Goal: Information Seeking & Learning: Check status

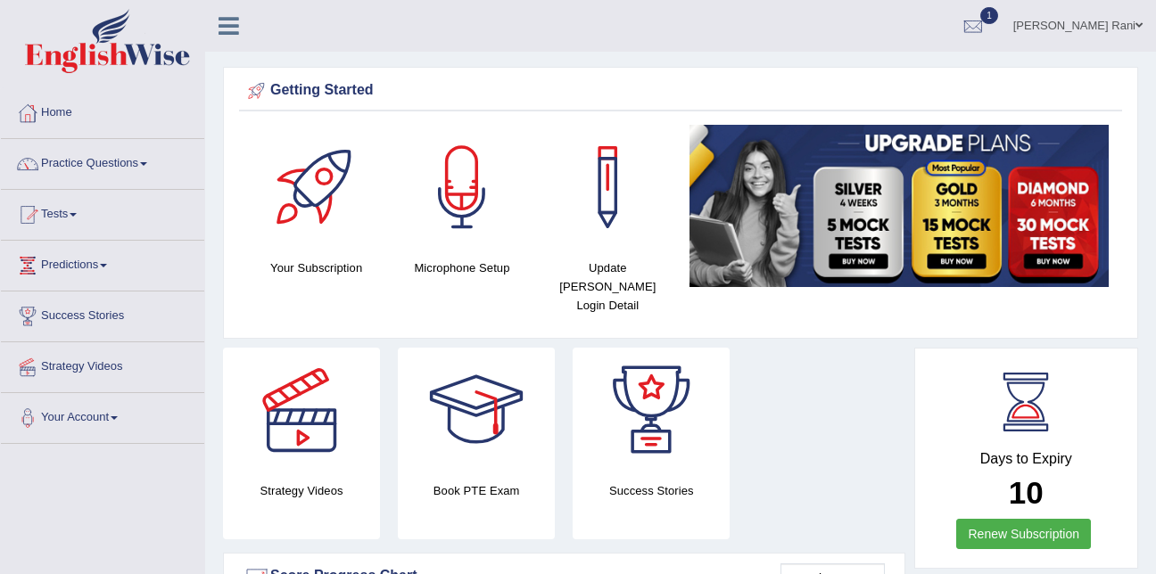
click at [55, 204] on link "Tests" at bounding box center [102, 212] width 203 height 45
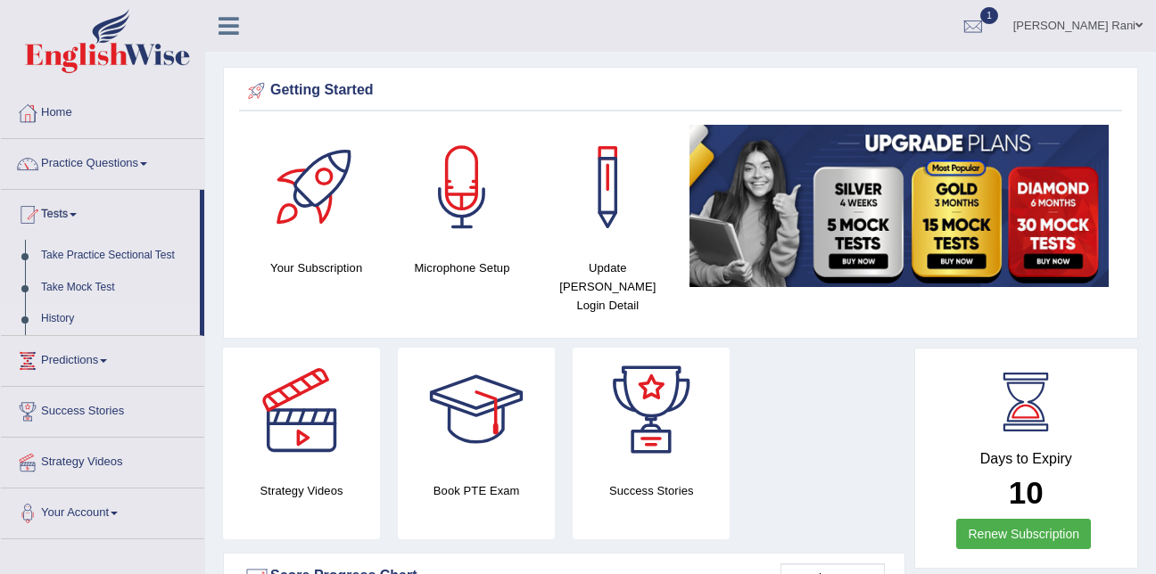
click at [76, 320] on link "History" at bounding box center [116, 319] width 167 height 32
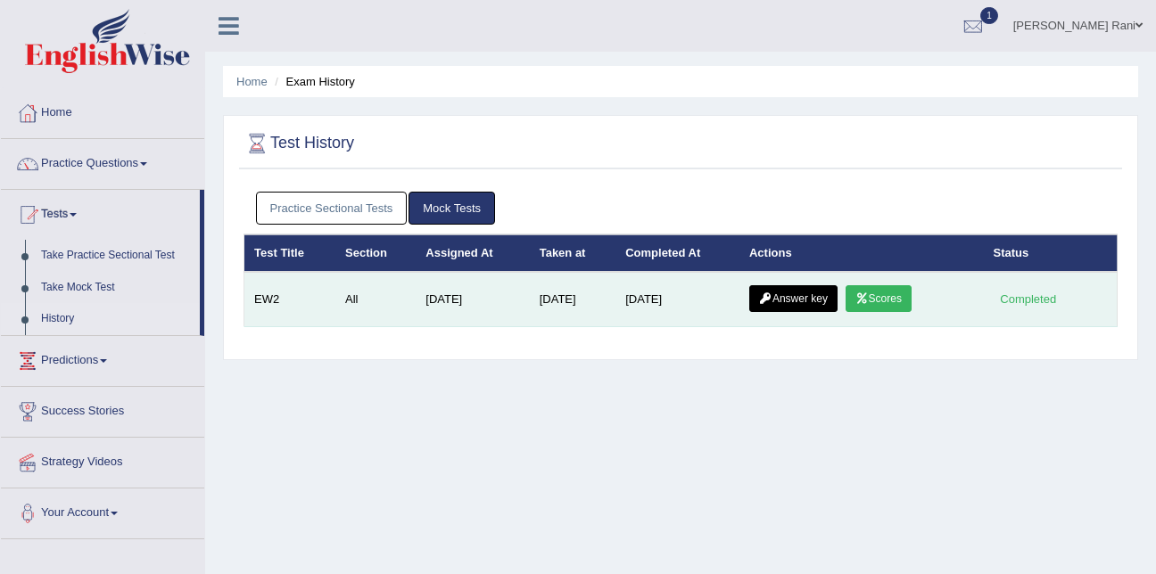
click at [785, 308] on link "Answer key" at bounding box center [793, 298] width 88 height 27
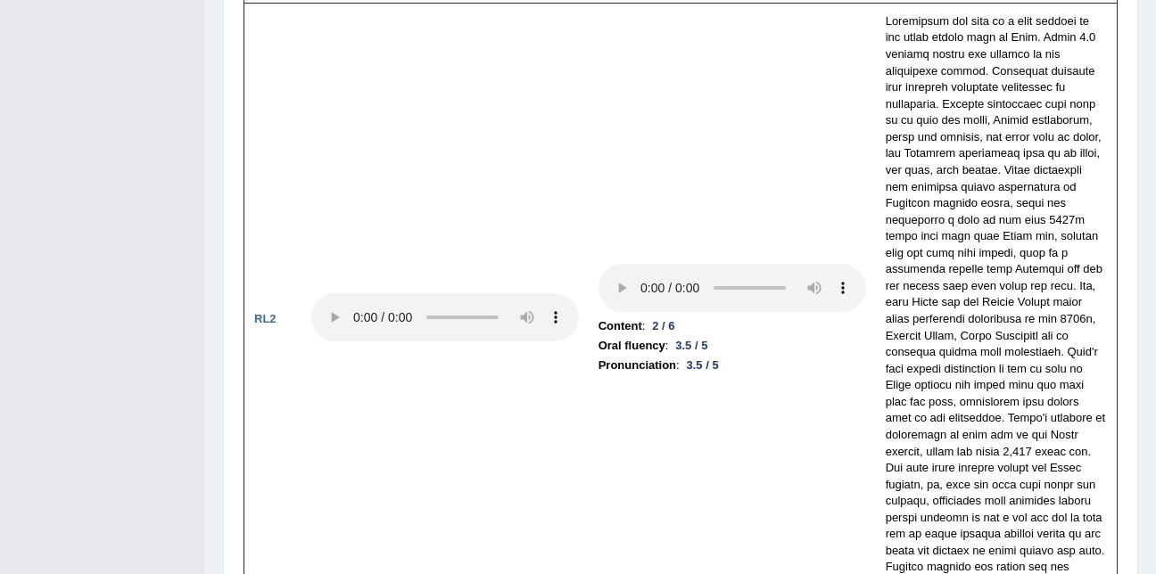
scroll to position [4085, 0]
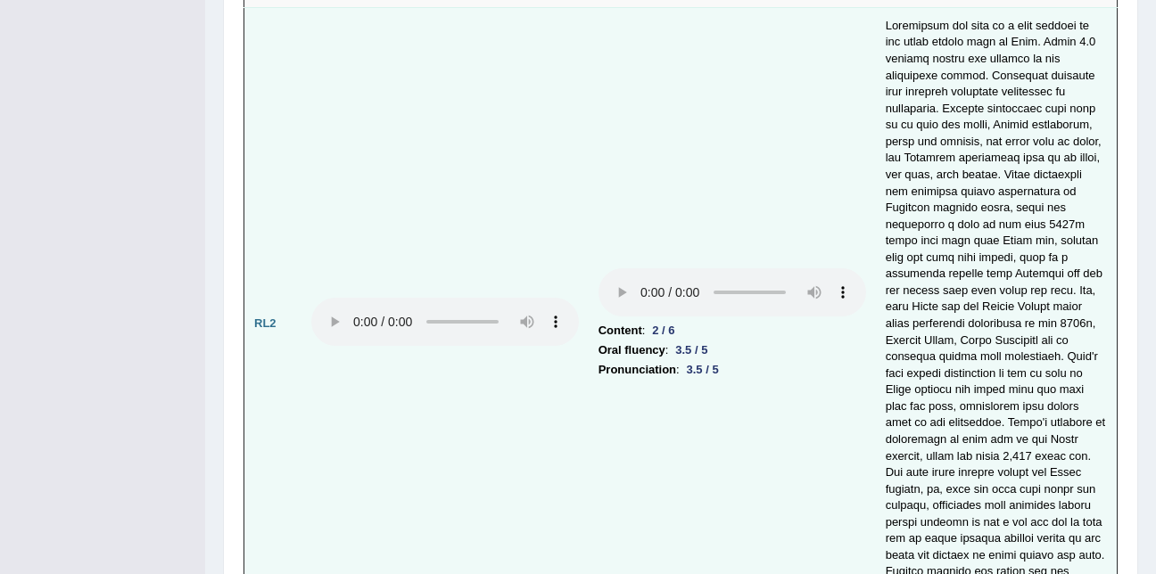
drag, startPoint x: 461, startPoint y: 357, endPoint x: 386, endPoint y: 342, distance: 76.4
click at [461, 357] on td at bounding box center [444, 323] width 287 height 633
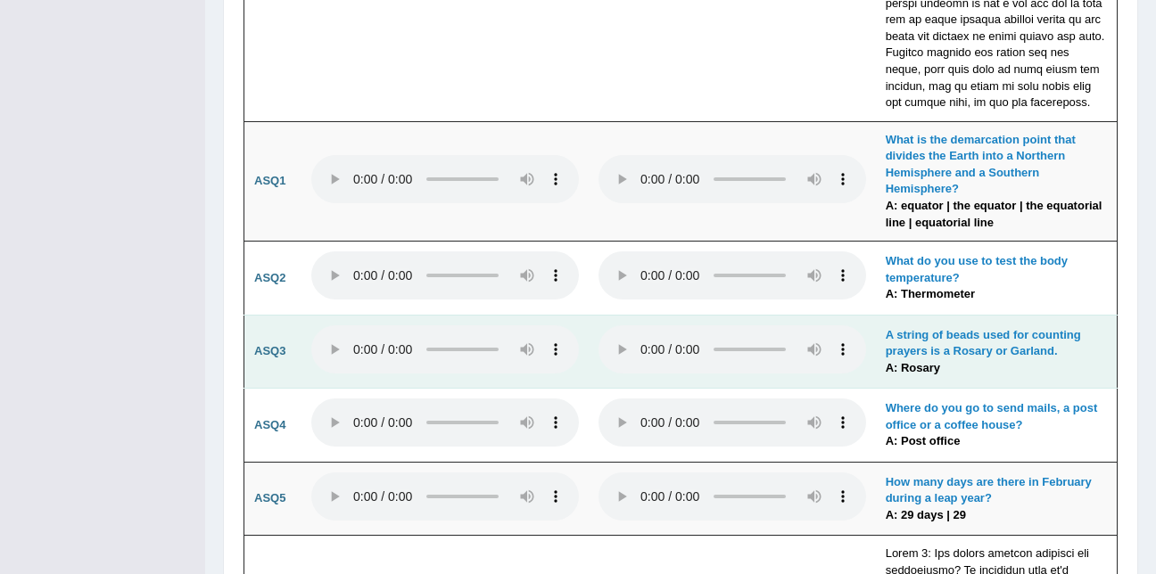
scroll to position [4605, 0]
